Goal: Information Seeking & Learning: Check status

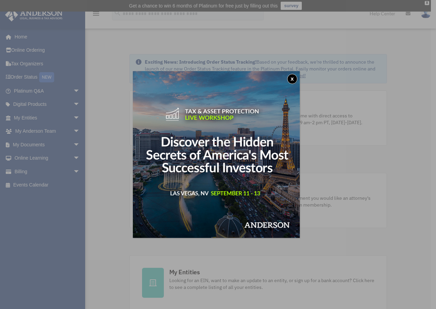
click at [294, 80] on button "x" at bounding box center [292, 79] width 10 height 10
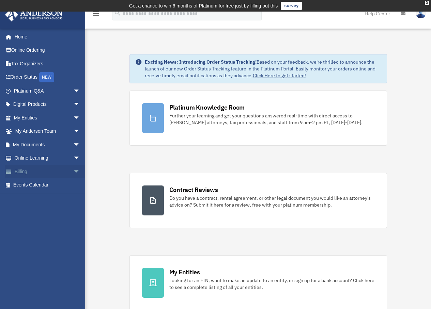
click at [47, 172] on link "Billing arrow_drop_down" at bounding box center [47, 172] width 85 height 14
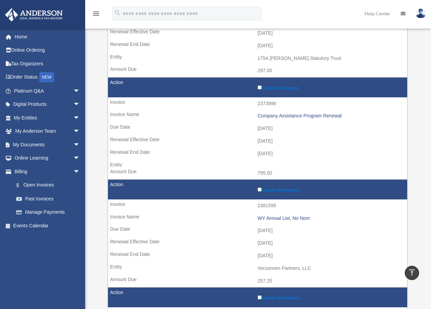
scroll to position [581, 0]
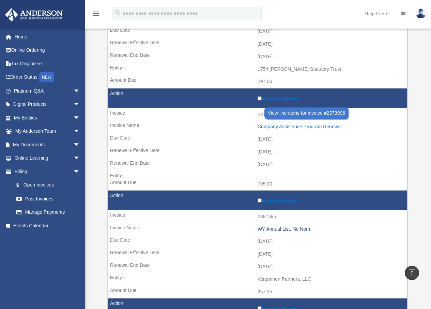
click at [287, 124] on div "Company Assistance Program Renewal" at bounding box center [330, 127] width 146 height 6
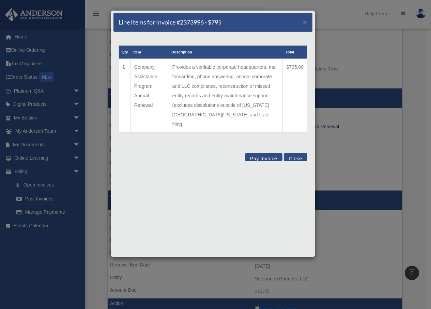
click at [293, 153] on button "Close" at bounding box center [295, 157] width 23 height 8
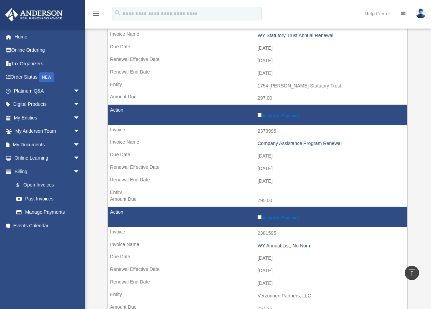
scroll to position [524, 0]
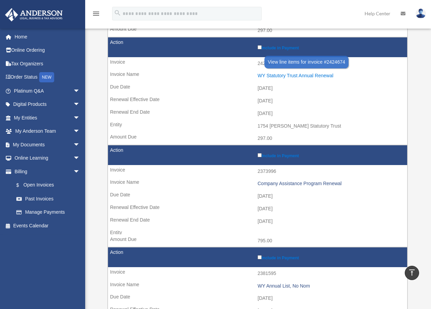
click at [297, 73] on div "WY Statutory Trust Annual Renewal" at bounding box center [330, 76] width 146 height 6
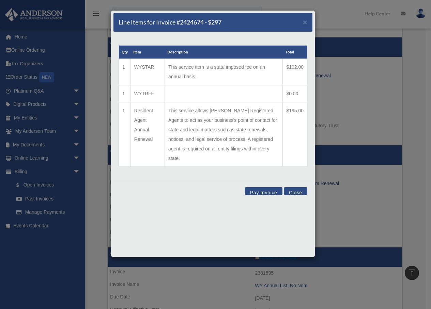
click at [304, 187] on button "Close" at bounding box center [295, 191] width 23 height 8
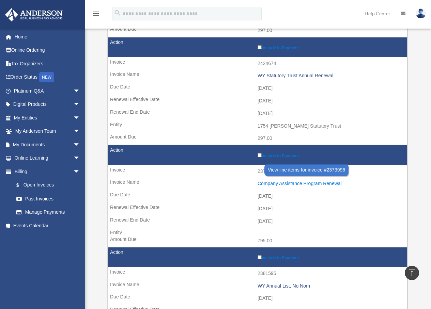
click at [294, 181] on div "Company Assistance Program Renewal" at bounding box center [330, 184] width 146 height 6
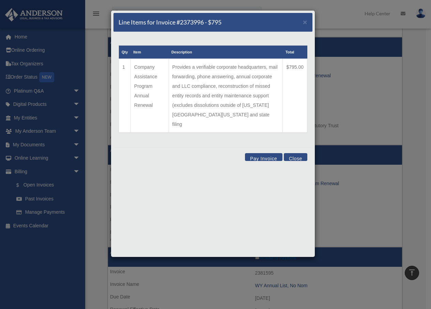
click at [294, 153] on button "Close" at bounding box center [295, 157] width 23 height 8
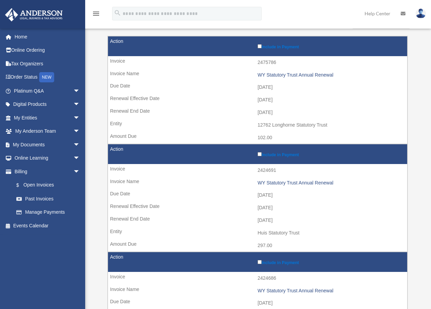
scroll to position [81, 0]
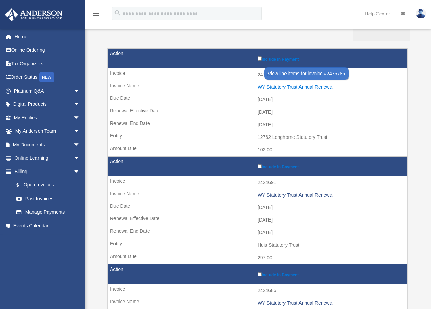
click at [301, 87] on div "WY Statutory Trust Annual Renewal" at bounding box center [330, 87] width 146 height 6
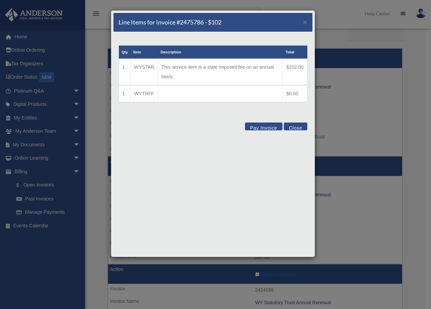
click at [294, 127] on button "Close" at bounding box center [295, 127] width 23 height 8
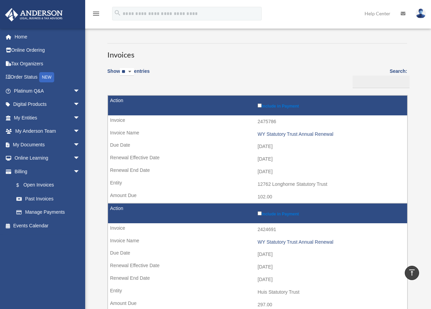
scroll to position [0, 0]
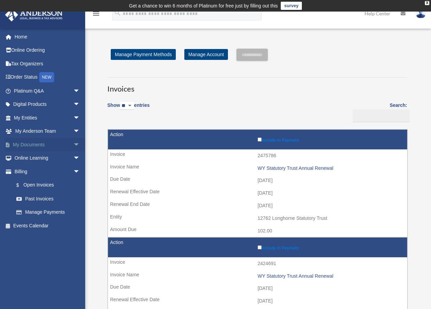
click at [35, 146] on link "My Documents arrow_drop_down" at bounding box center [47, 145] width 85 height 14
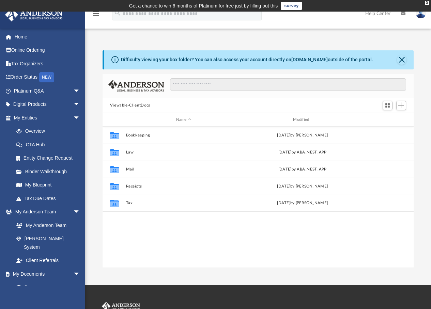
scroll to position [150, 306]
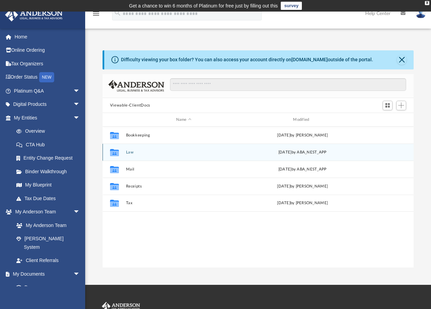
click at [131, 154] on button "Law" at bounding box center [184, 152] width 116 height 4
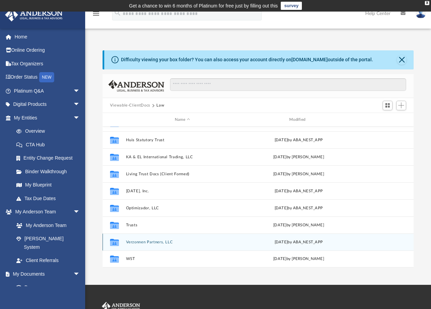
scroll to position [13, 0]
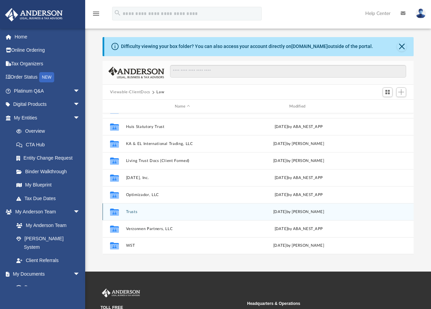
click at [134, 214] on button "Trusts" at bounding box center [182, 212] width 113 height 4
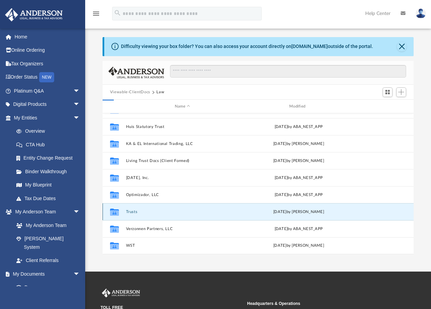
scroll to position [0, 0]
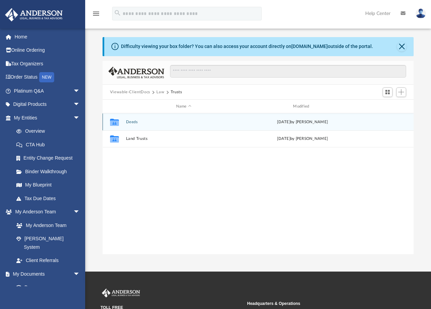
click at [134, 124] on button "Deeds" at bounding box center [184, 122] width 116 height 4
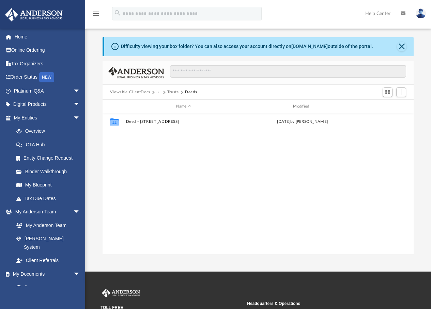
click at [171, 93] on button "Trusts" at bounding box center [173, 92] width 12 height 6
click at [160, 92] on button "Law" at bounding box center [160, 92] width 8 height 6
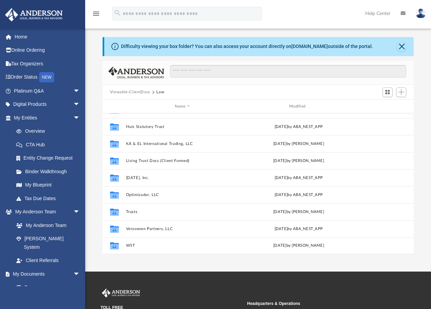
scroll to position [98, 0]
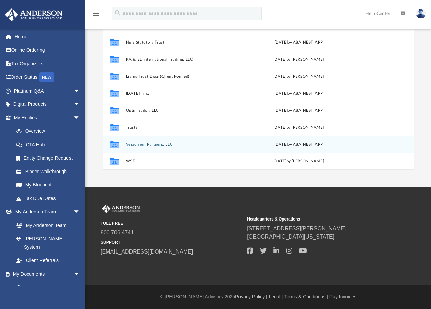
click at [137, 143] on button "Verzonnen Partners, LLC" at bounding box center [182, 144] width 113 height 4
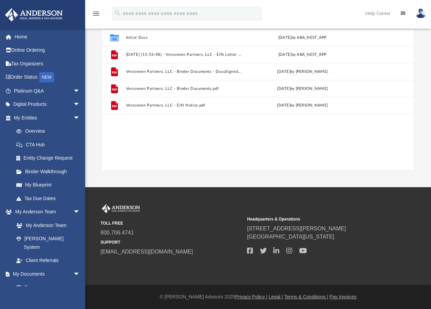
scroll to position [14, 0]
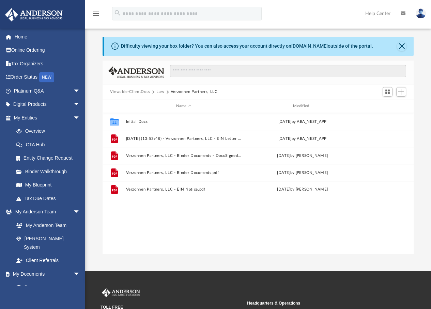
click at [160, 92] on button "Law" at bounding box center [160, 92] width 8 height 6
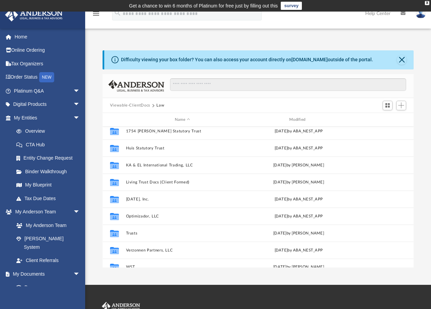
scroll to position [63, 0]
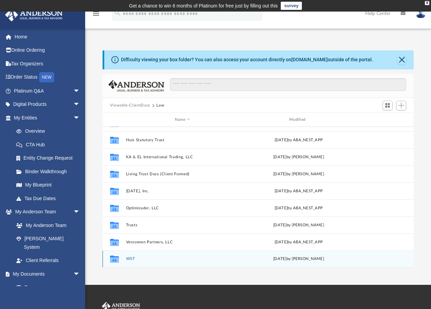
click at [132, 260] on button "WST" at bounding box center [182, 259] width 113 height 4
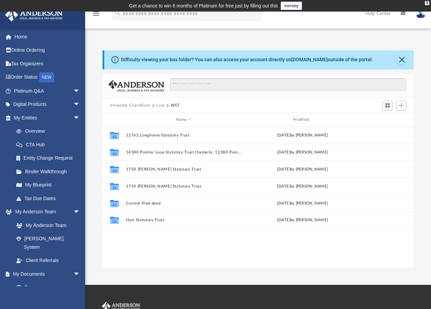
scroll to position [0, 0]
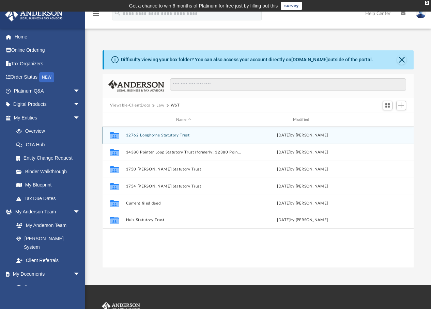
click at [171, 137] on button "12762 Longhorne Statutory Trust" at bounding box center [184, 135] width 116 height 4
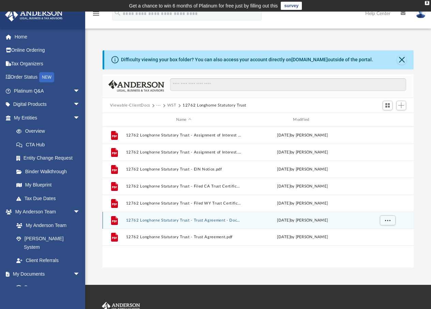
click at [207, 220] on button "12762 Longhorne Statutory Trust - Trust Agreement - DocuSigned.pdf" at bounding box center [184, 220] width 116 height 4
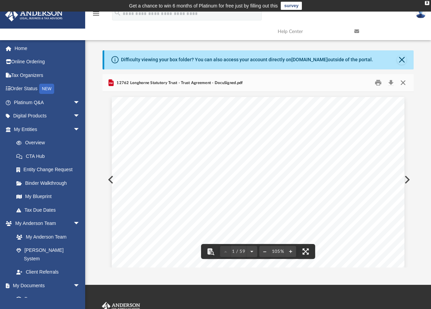
click at [401, 81] on button "Close" at bounding box center [403, 83] width 12 height 11
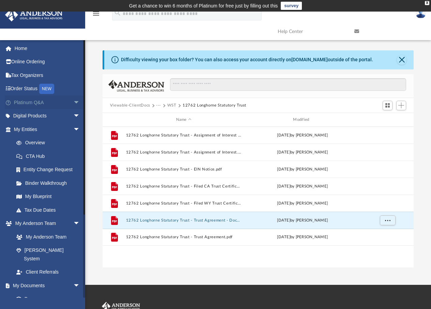
click at [37, 104] on link "Platinum Q&A arrow_drop_down" at bounding box center [47, 103] width 85 height 14
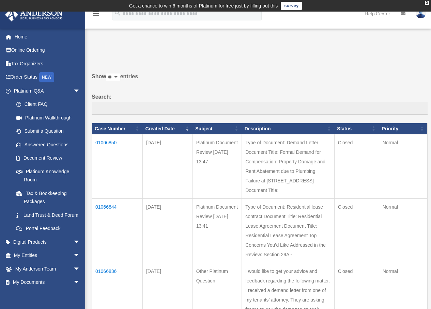
click at [110, 146] on td "01066850" at bounding box center [117, 167] width 51 height 64
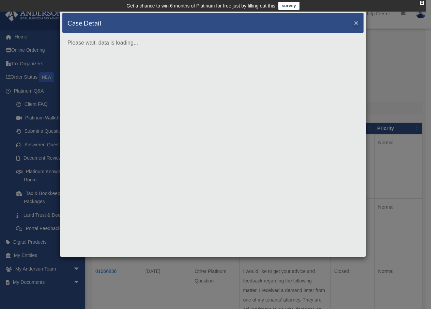
click at [356, 22] on span "×" at bounding box center [356, 23] width 4 height 8
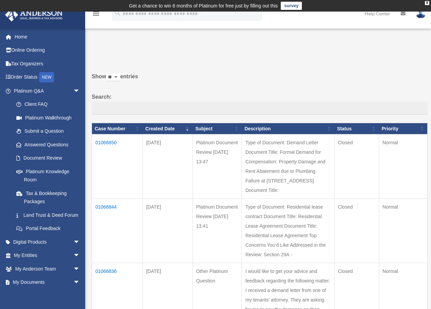
click at [110, 147] on td "01066850" at bounding box center [117, 167] width 51 height 64
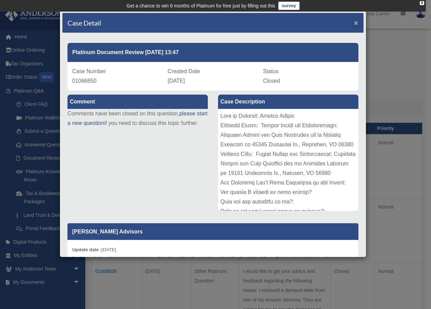
click at [354, 22] on span "×" at bounding box center [356, 23] width 4 height 8
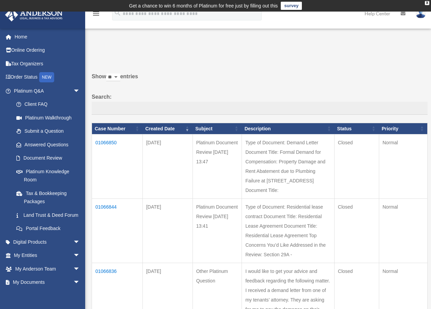
click at [105, 199] on td "01066844" at bounding box center [117, 231] width 51 height 64
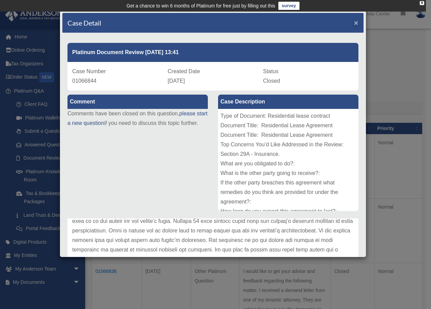
click at [354, 24] on span "×" at bounding box center [356, 23] width 4 height 8
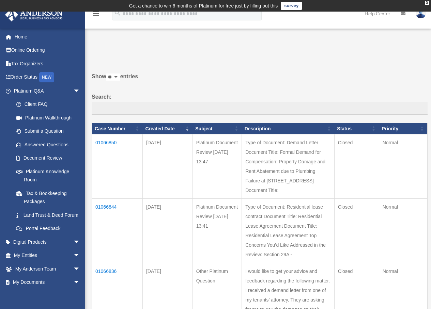
click at [106, 263] on td "01066836" at bounding box center [117, 295] width 51 height 65
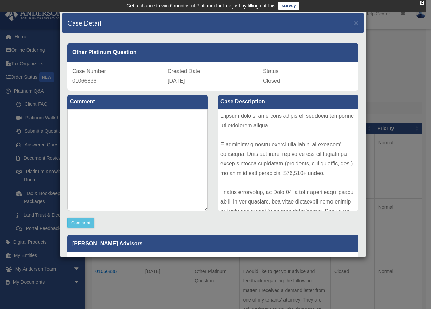
click at [354, 24] on span "×" at bounding box center [356, 23] width 4 height 8
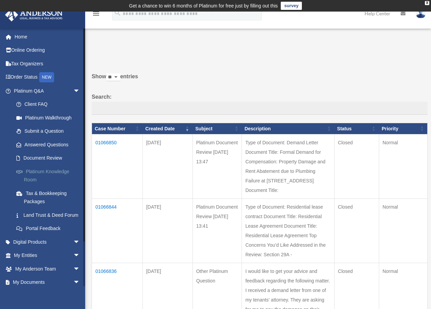
click at [42, 170] on link "Platinum Knowledge Room" at bounding box center [50, 176] width 81 height 22
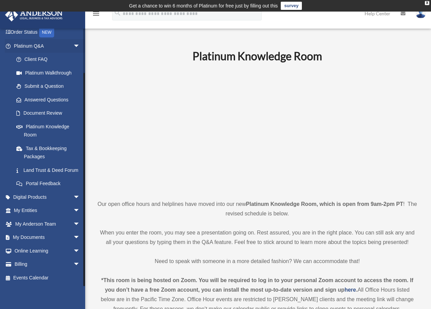
scroll to position [101, 0]
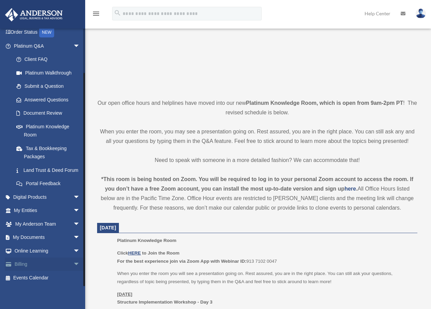
click at [24, 267] on link "Billing arrow_drop_down" at bounding box center [47, 265] width 85 height 14
